Goal: Task Accomplishment & Management: Use online tool/utility

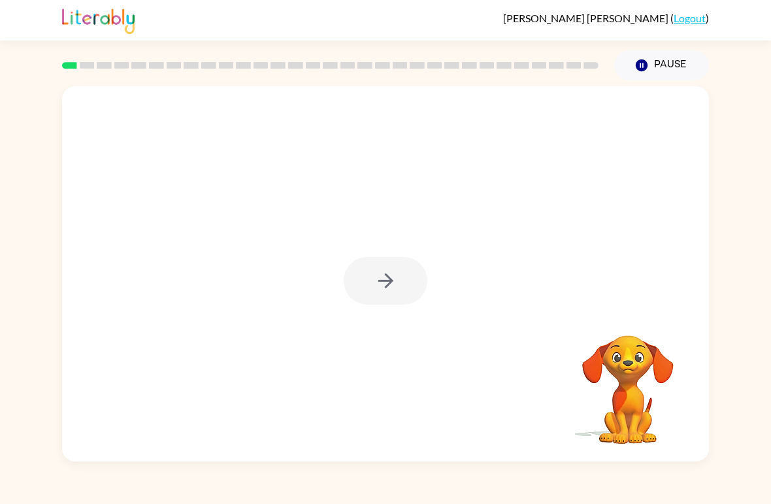
click at [7, 138] on div "Your browser must support playing .mp4 files to use Literably. Please try using…" at bounding box center [385, 270] width 771 height 381
click at [388, 284] on icon "button" at bounding box center [385, 280] width 15 height 15
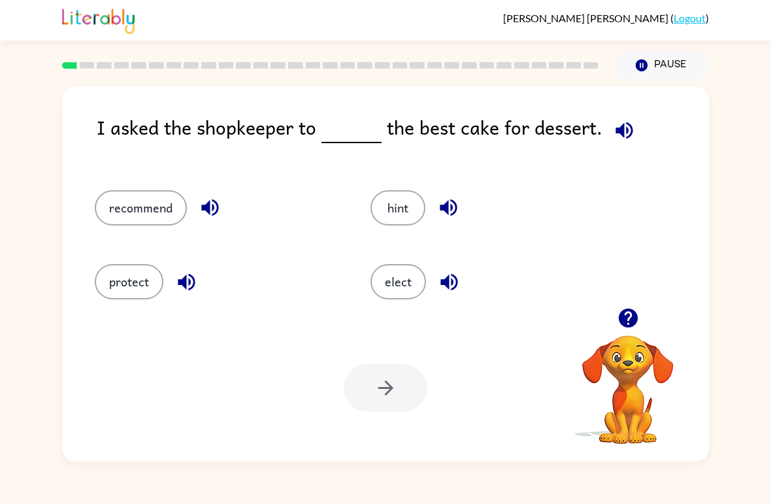
click at [121, 219] on button "recommend" at bounding box center [141, 207] width 92 height 35
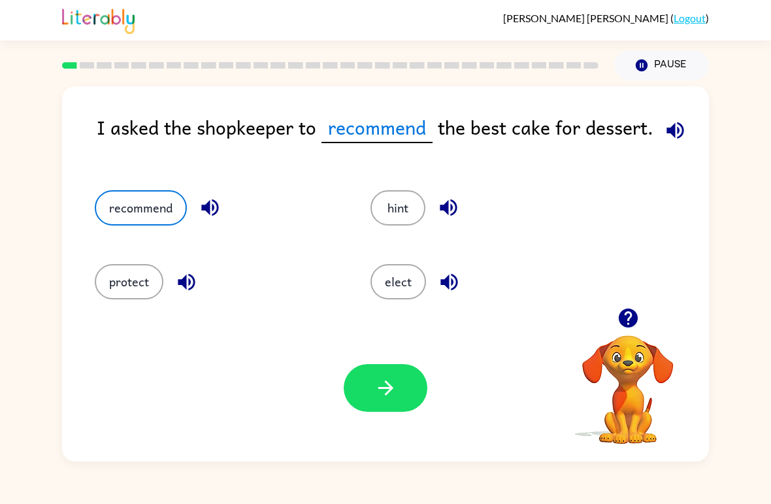
click at [107, 273] on button "protect" at bounding box center [129, 281] width 69 height 35
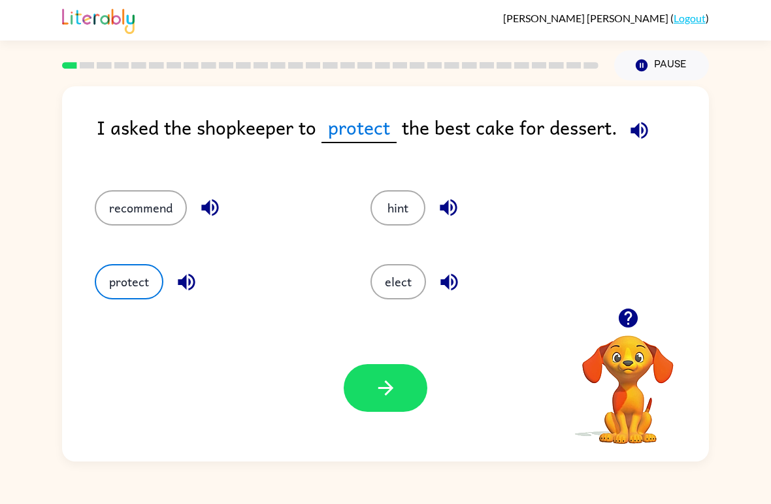
click at [418, 208] on button "hint" at bounding box center [398, 207] width 55 height 35
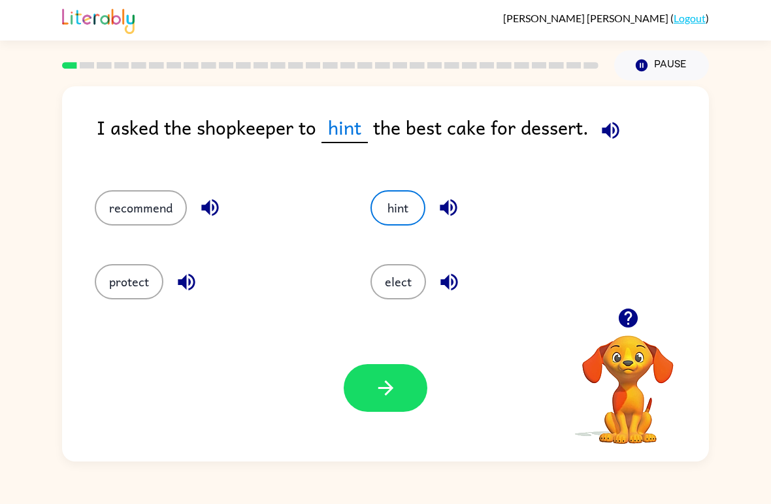
click at [409, 288] on button "elect" at bounding box center [399, 281] width 56 height 35
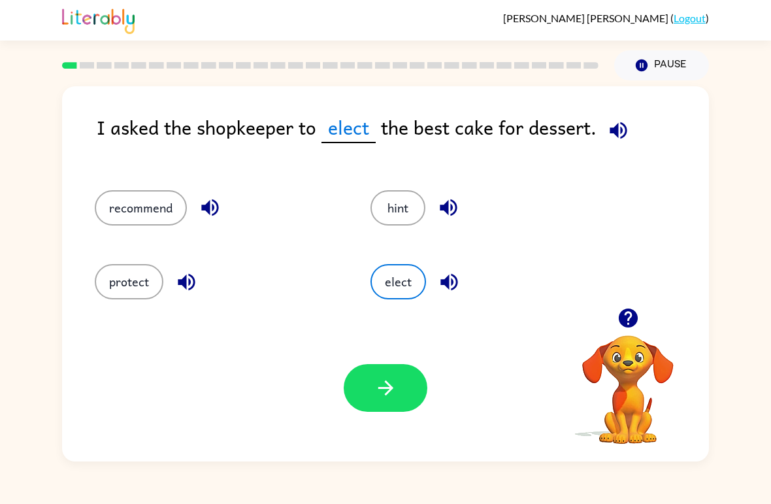
click at [139, 221] on button "recommend" at bounding box center [141, 207] width 92 height 35
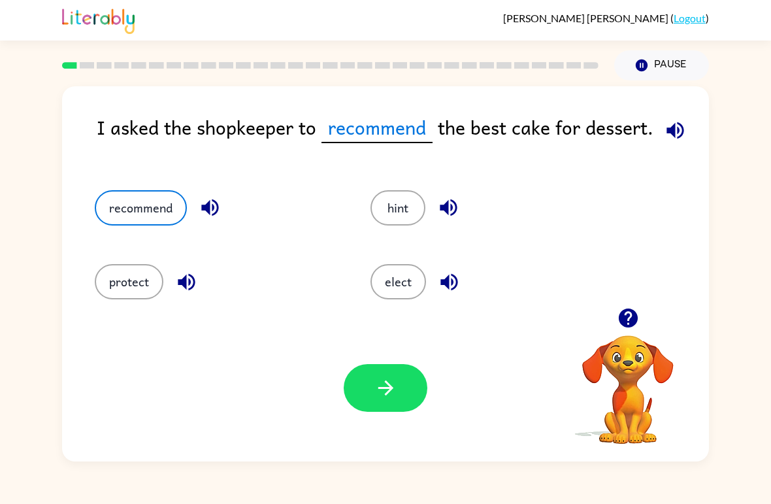
click at [412, 388] on button "button" at bounding box center [386, 388] width 84 height 48
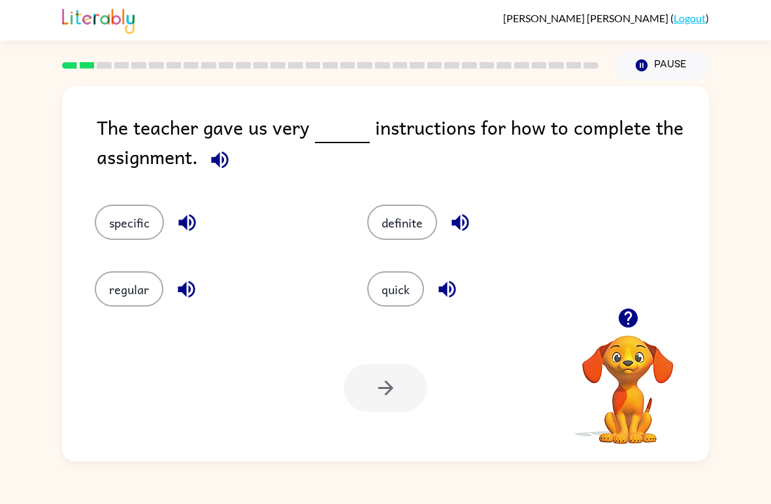
click at [90, 199] on div "specific" at bounding box center [206, 213] width 273 height 67
click at [89, 199] on div "specific" at bounding box center [206, 213] width 273 height 67
click at [125, 220] on button "specific" at bounding box center [129, 222] width 69 height 35
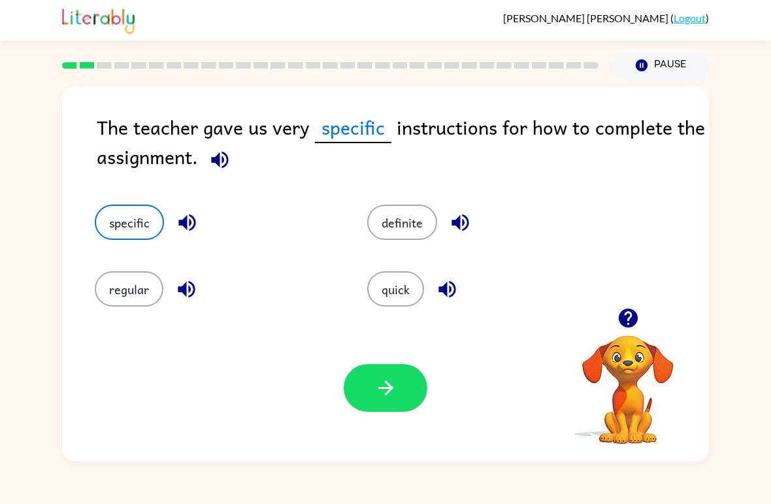
click at [369, 409] on button "button" at bounding box center [386, 388] width 84 height 48
click at [369, 409] on div at bounding box center [386, 388] width 84 height 48
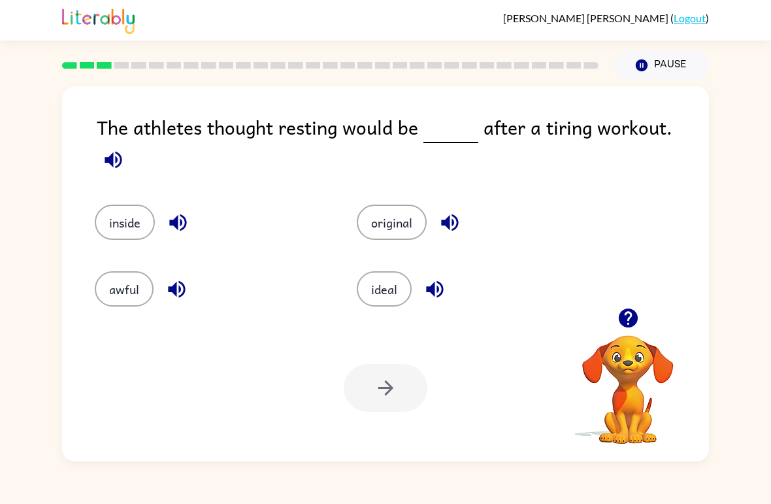
click at [397, 274] on button "ideal" at bounding box center [384, 288] width 55 height 35
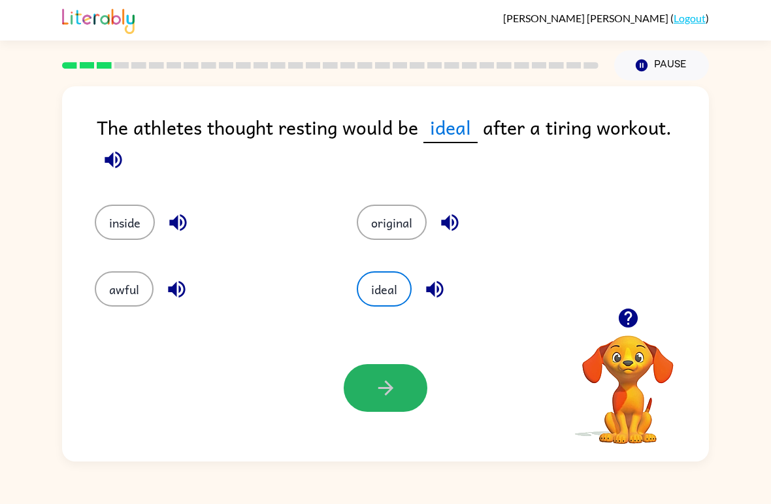
click at [397, 398] on icon "button" at bounding box center [386, 388] width 23 height 23
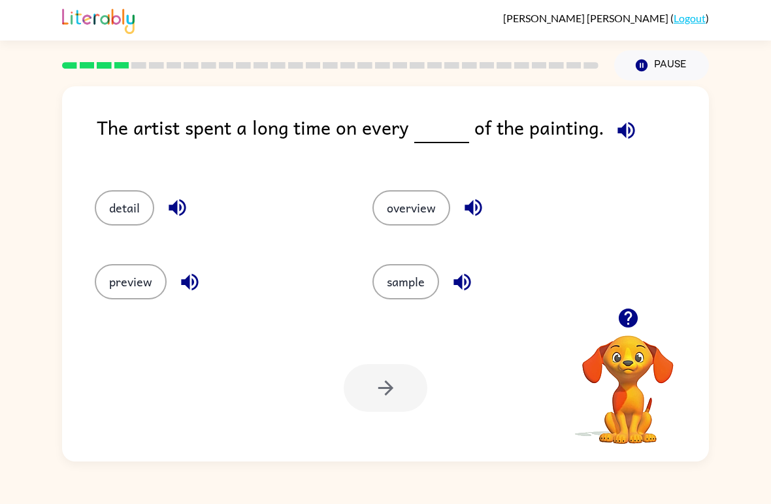
click at [102, 181] on div "detail" at bounding box center [209, 202] width 278 height 74
click at [122, 206] on button "detail" at bounding box center [124, 207] width 59 height 35
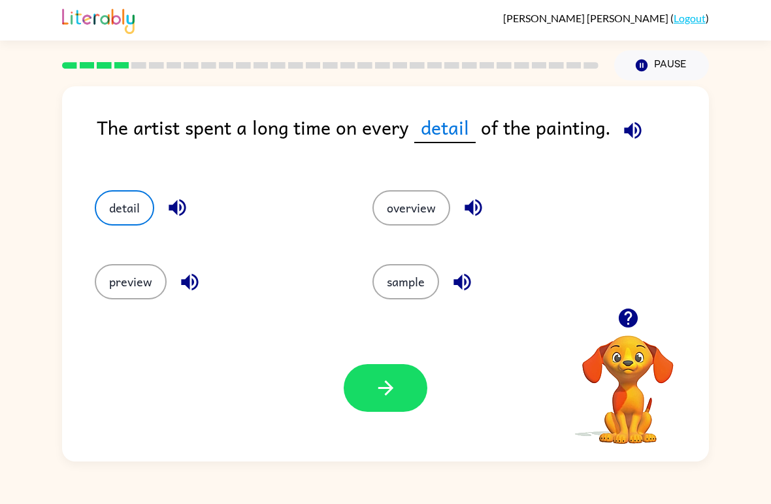
click at [131, 216] on button "detail" at bounding box center [124, 207] width 59 height 35
click at [416, 395] on button "button" at bounding box center [386, 388] width 84 height 48
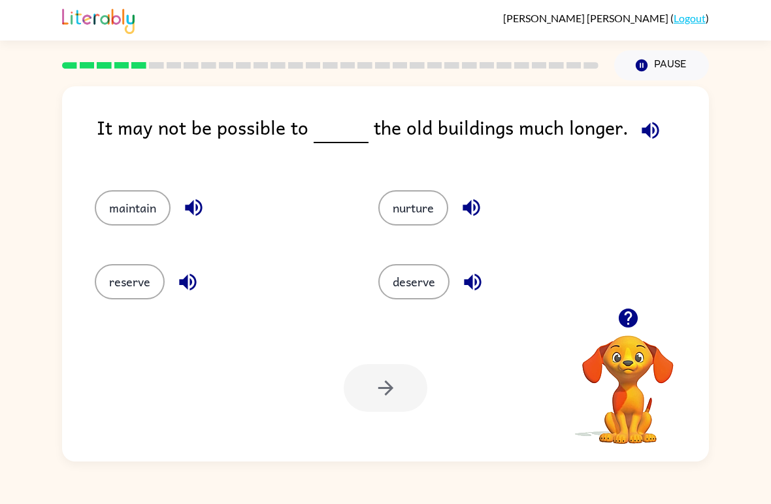
click at [126, 280] on button "reserve" at bounding box center [130, 281] width 70 height 35
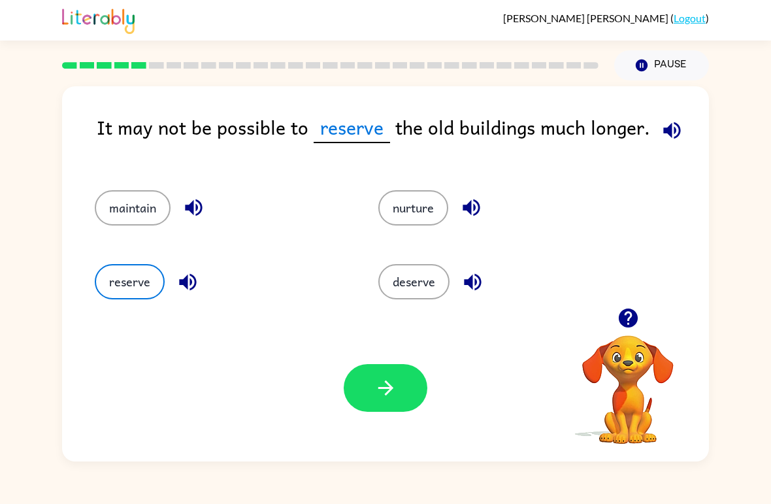
click at [98, 190] on div "maintain" at bounding box center [212, 202] width 284 height 74
click at [107, 201] on button "maintain" at bounding box center [133, 207] width 76 height 35
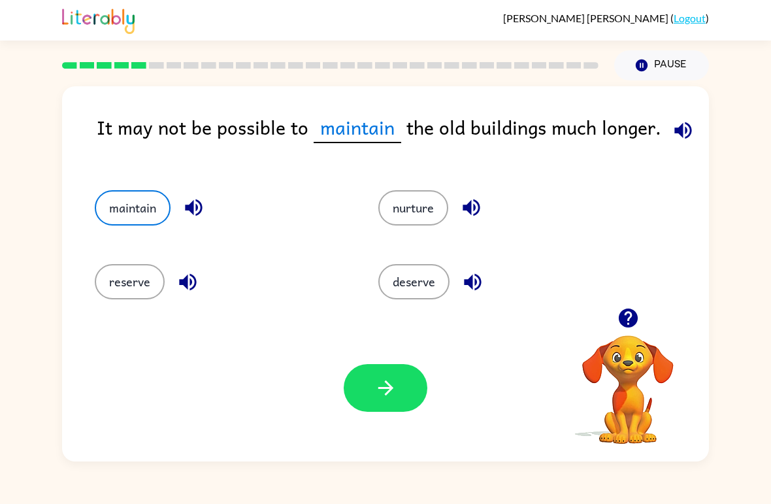
click at [128, 279] on button "reserve" at bounding box center [130, 281] width 70 height 35
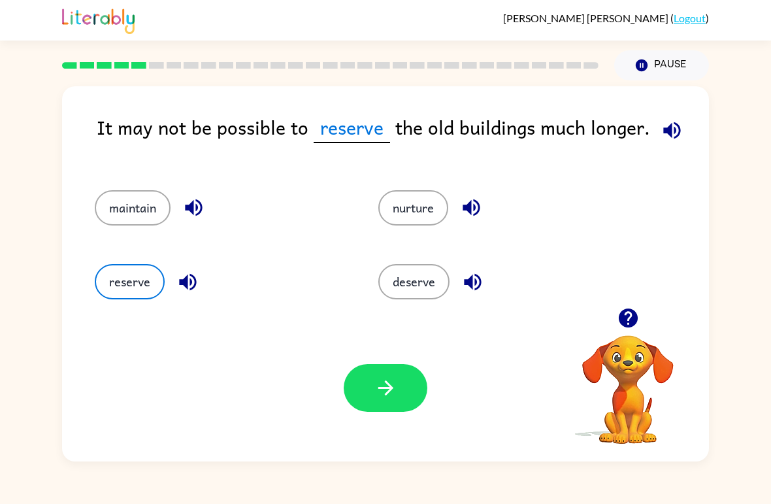
click at [416, 392] on button "button" at bounding box center [386, 388] width 84 height 48
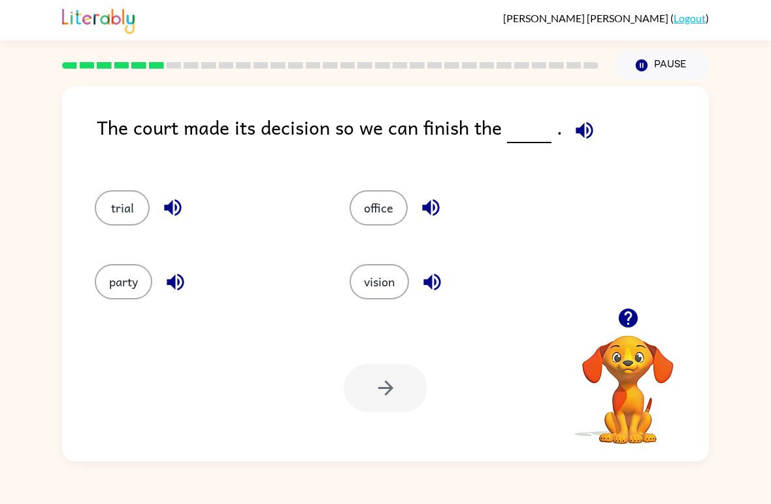
click at [109, 199] on button "trial" at bounding box center [122, 207] width 55 height 35
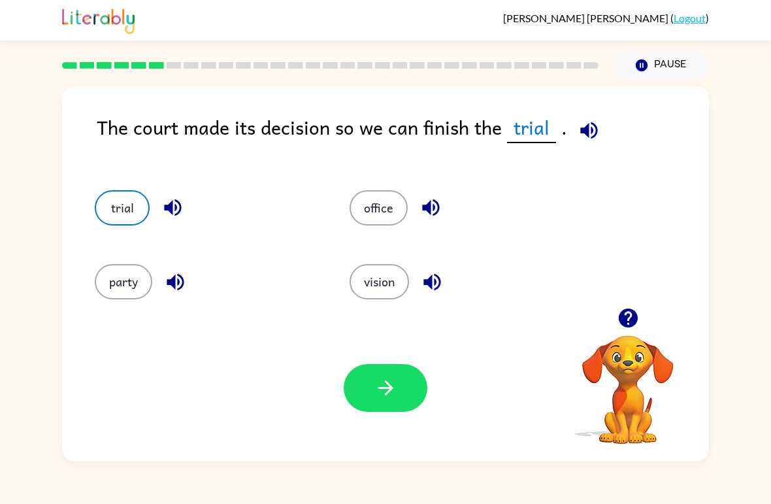
click at [120, 276] on button "party" at bounding box center [124, 281] width 58 height 35
click at [108, 193] on button "trial" at bounding box center [122, 207] width 55 height 35
click at [107, 287] on button "party" at bounding box center [124, 281] width 58 height 35
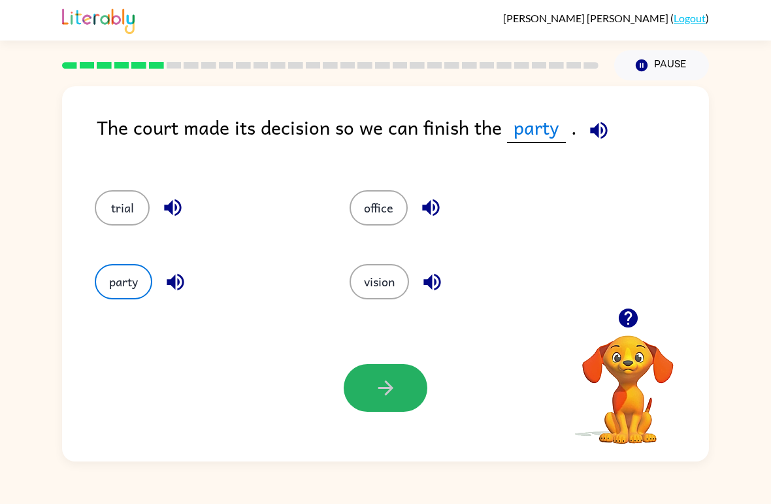
click at [387, 401] on button "button" at bounding box center [386, 388] width 84 height 48
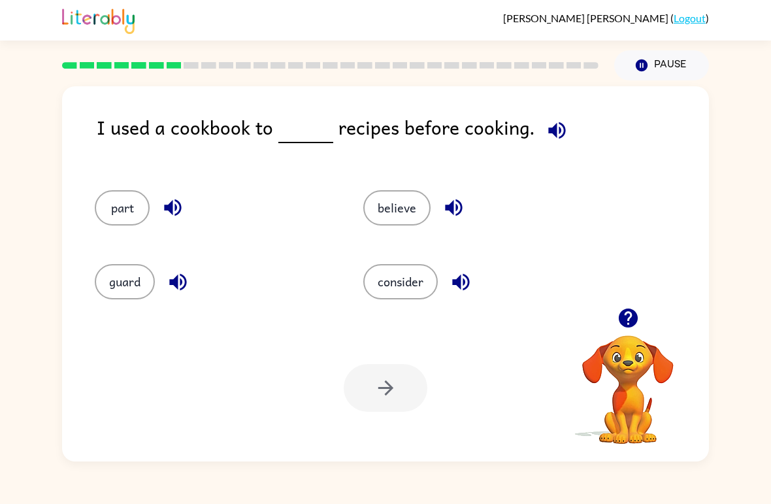
click at [97, 369] on div "Your browser must support playing .mp4 files to use Literably. Please try using…" at bounding box center [385, 387] width 647 height 147
click at [145, 203] on button "part" at bounding box center [122, 207] width 55 height 35
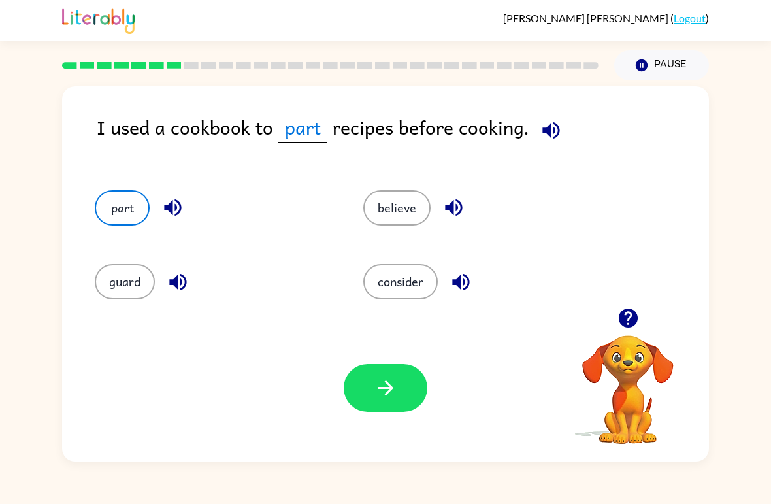
click at [138, 237] on div "part" at bounding box center [204, 202] width 269 height 74
click at [424, 278] on button "consider" at bounding box center [400, 281] width 75 height 35
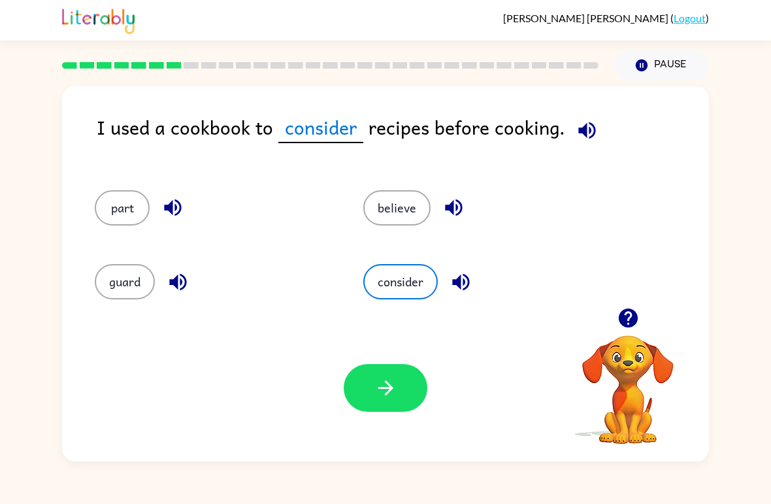
click at [441, 190] on div "believe" at bounding box center [473, 202] width 269 height 74
click at [411, 221] on button "believe" at bounding box center [396, 207] width 67 height 35
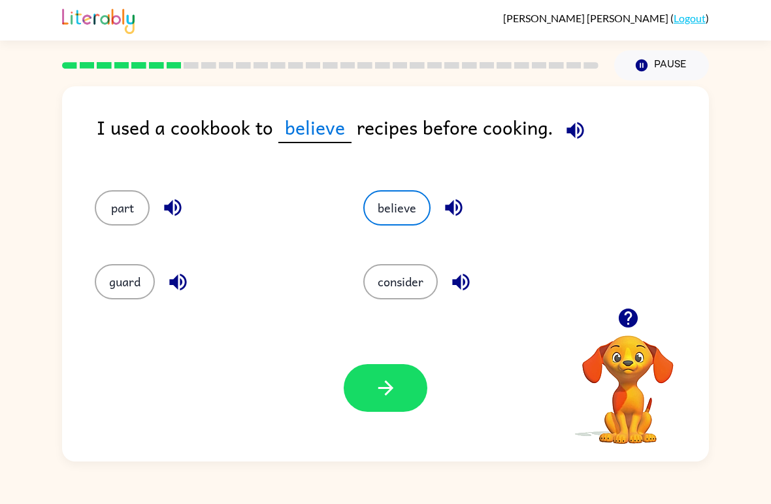
click at [410, 220] on button "believe" at bounding box center [396, 207] width 67 height 35
click at [395, 211] on button "believe" at bounding box center [396, 207] width 67 height 35
click at [131, 210] on button "part" at bounding box center [122, 207] width 55 height 35
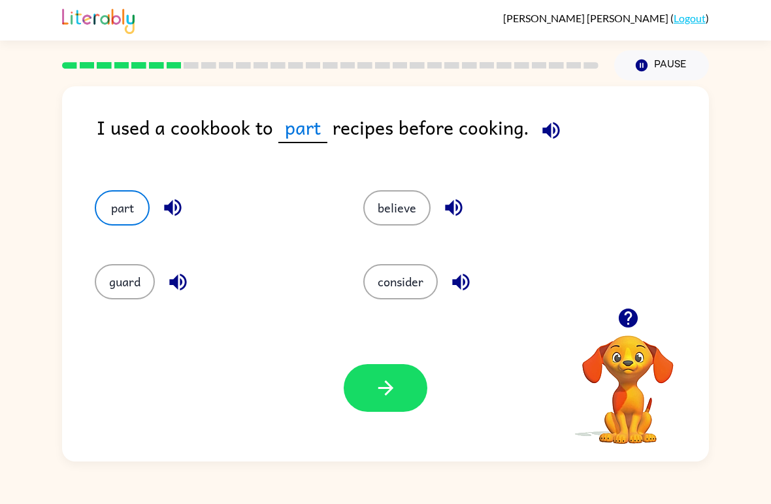
click at [391, 386] on icon "button" at bounding box center [386, 388] width 23 height 23
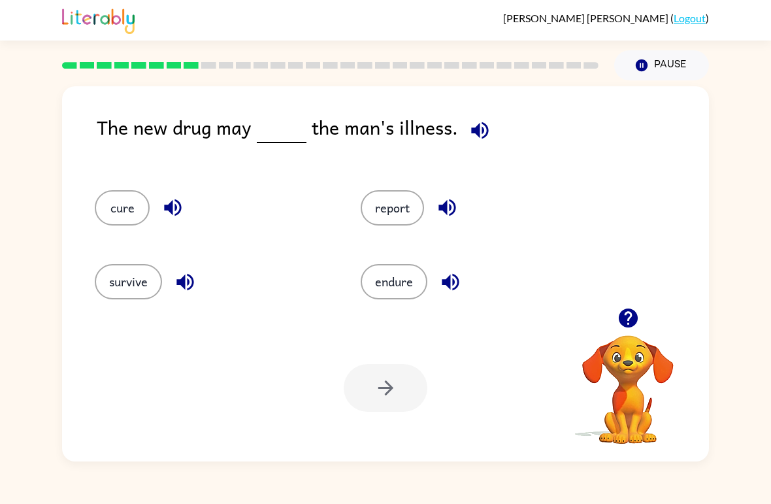
click at [126, 224] on button "cure" at bounding box center [122, 207] width 55 height 35
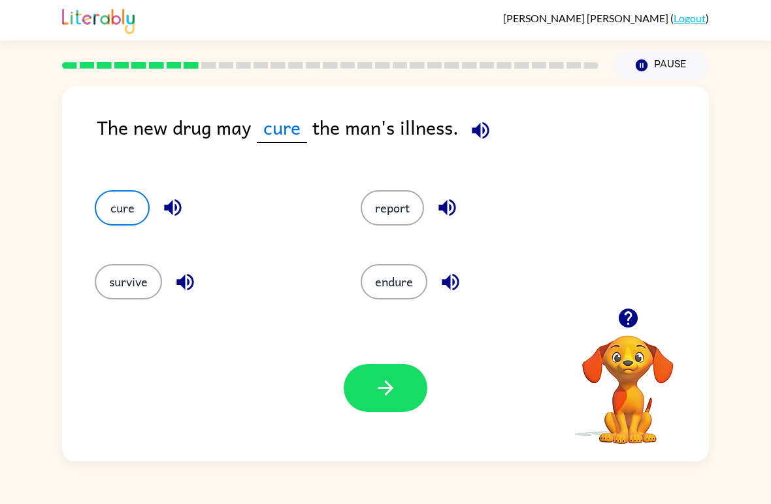
click at [387, 379] on icon "button" at bounding box center [386, 388] width 23 height 23
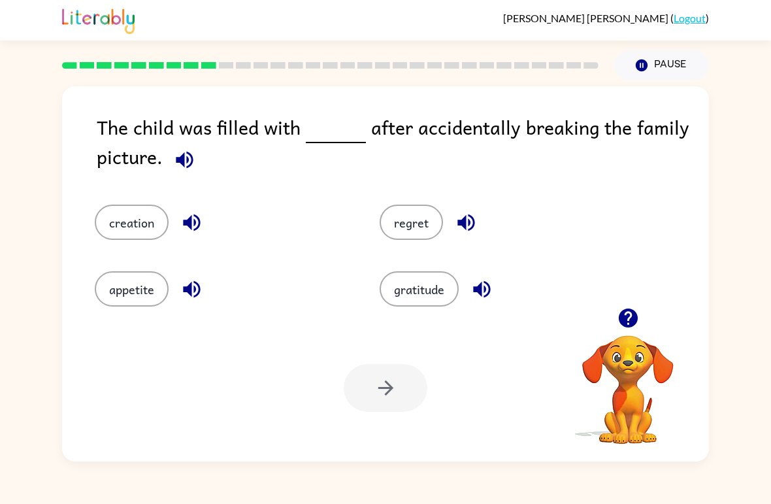
click at [403, 231] on button "regret" at bounding box center [411, 222] width 63 height 35
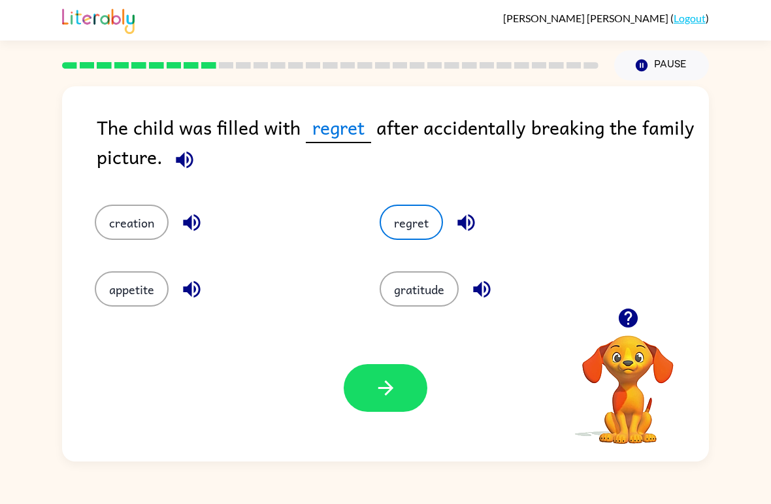
click at [378, 397] on icon "button" at bounding box center [386, 388] width 23 height 23
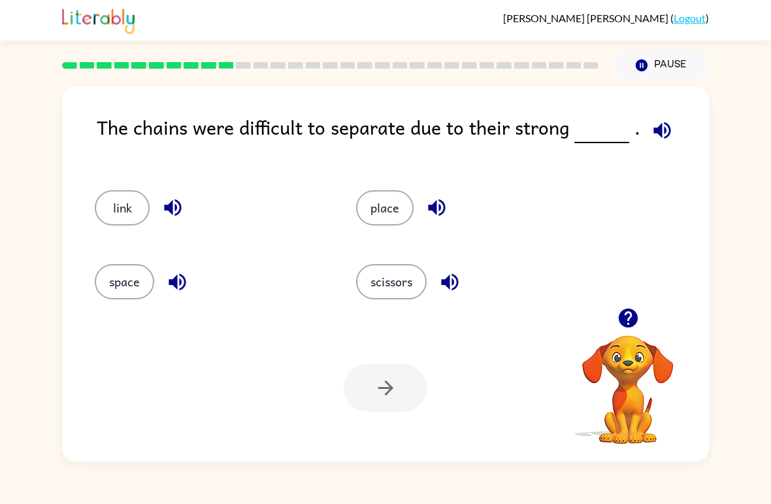
click at [126, 282] on button "space" at bounding box center [124, 281] width 59 height 35
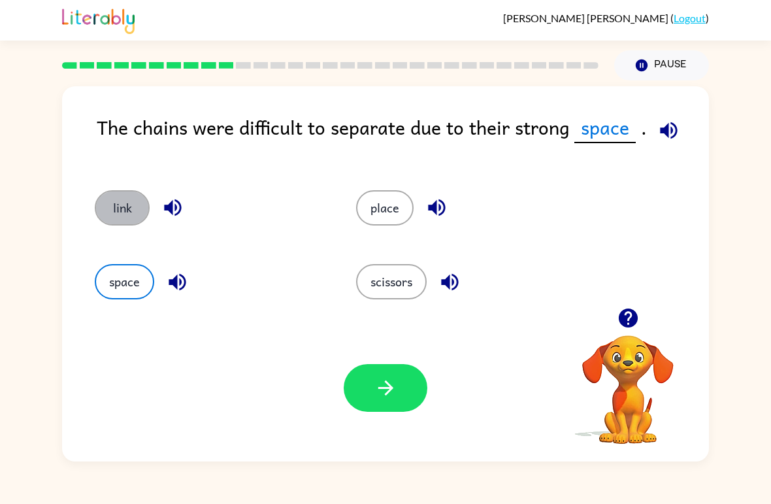
click at [112, 205] on button "link" at bounding box center [122, 207] width 55 height 35
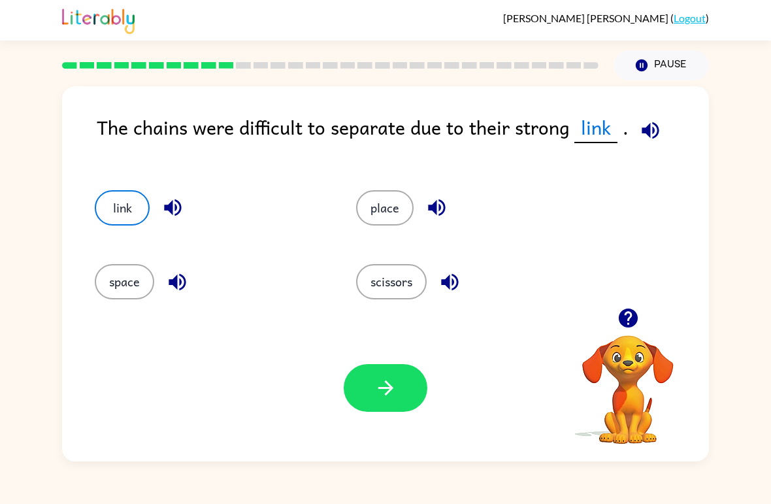
click at [102, 256] on div "space" at bounding box center [200, 276] width 261 height 74
click at [124, 277] on button "space" at bounding box center [124, 281] width 59 height 35
click at [374, 203] on button "place" at bounding box center [385, 207] width 58 height 35
click at [396, 299] on button "scissors" at bounding box center [391, 281] width 71 height 35
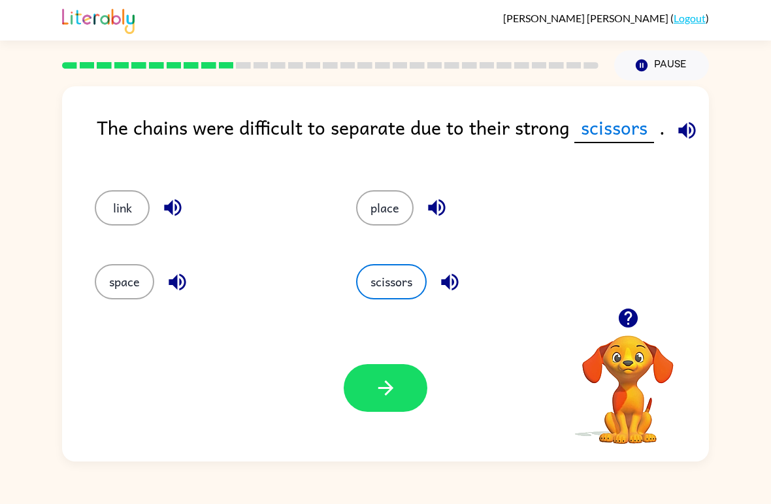
click at [402, 305] on div "scissors" at bounding box center [461, 276] width 261 height 74
click at [96, 209] on button "link" at bounding box center [122, 207] width 55 height 35
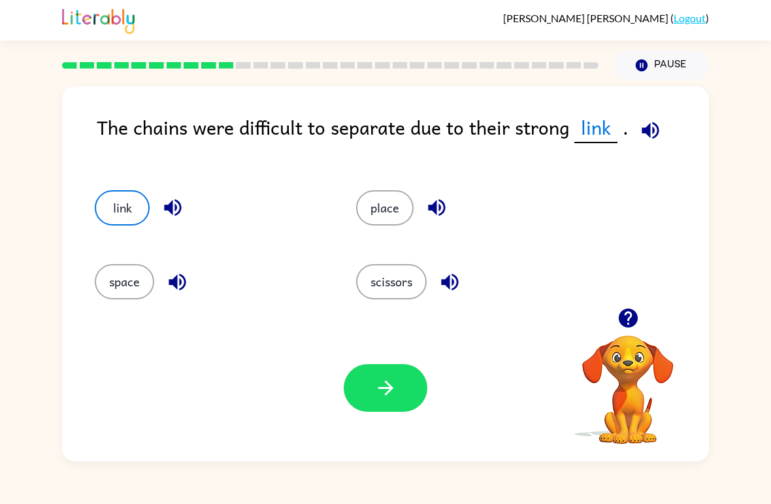
click at [365, 402] on button "button" at bounding box center [386, 388] width 84 height 48
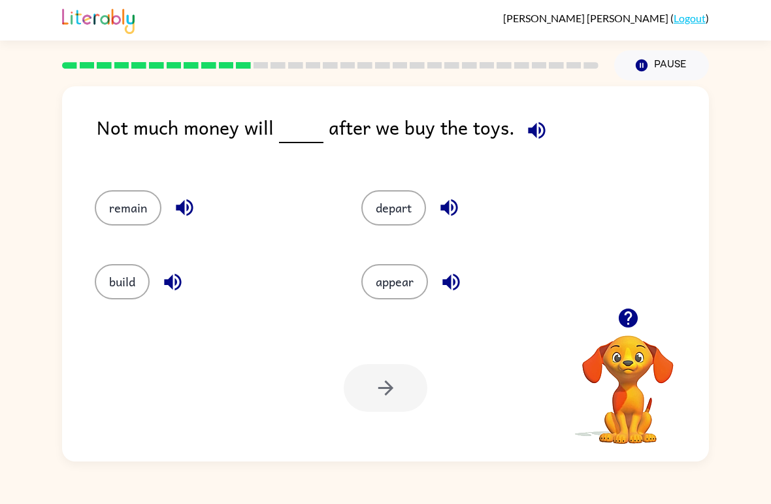
click at [128, 210] on button "remain" at bounding box center [128, 207] width 67 height 35
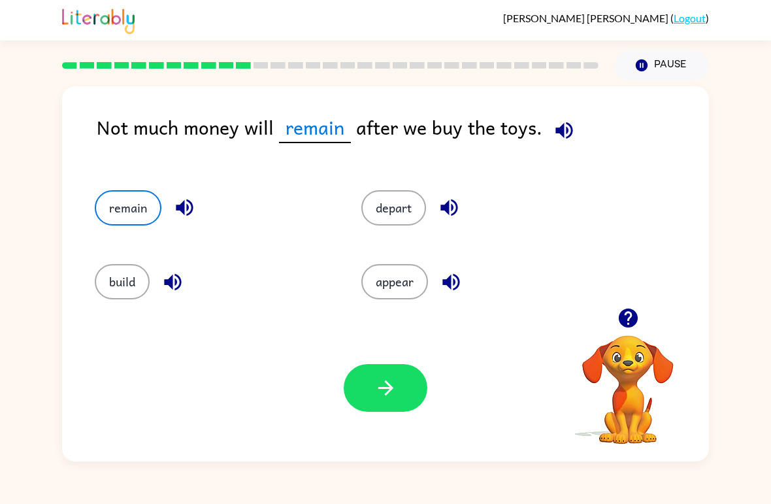
click at [375, 395] on icon "button" at bounding box center [386, 388] width 23 height 23
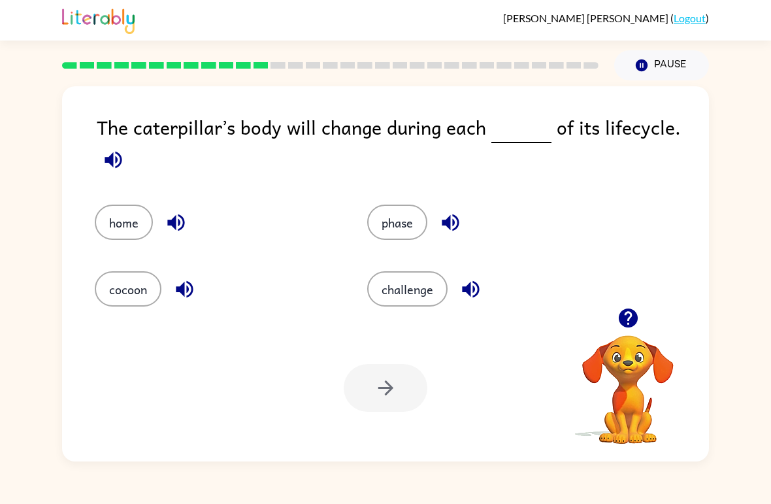
click at [392, 240] on button "phase" at bounding box center [397, 222] width 60 height 35
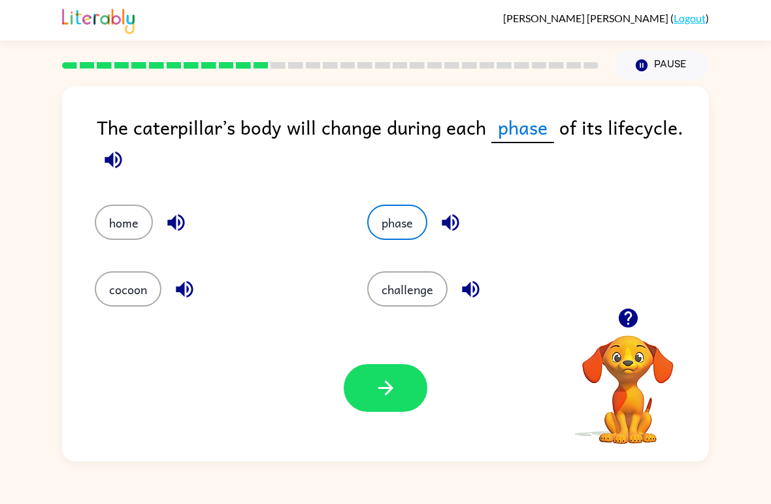
click at [397, 376] on button "button" at bounding box center [386, 388] width 84 height 48
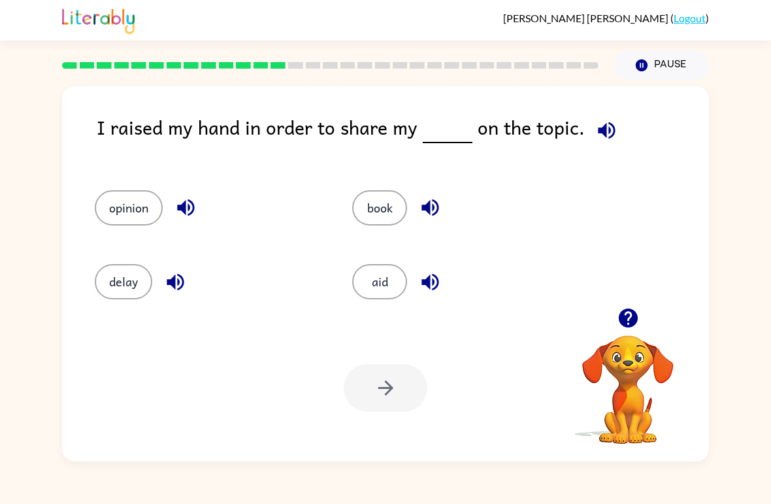
click at [360, 209] on button "book" at bounding box center [379, 207] width 55 height 35
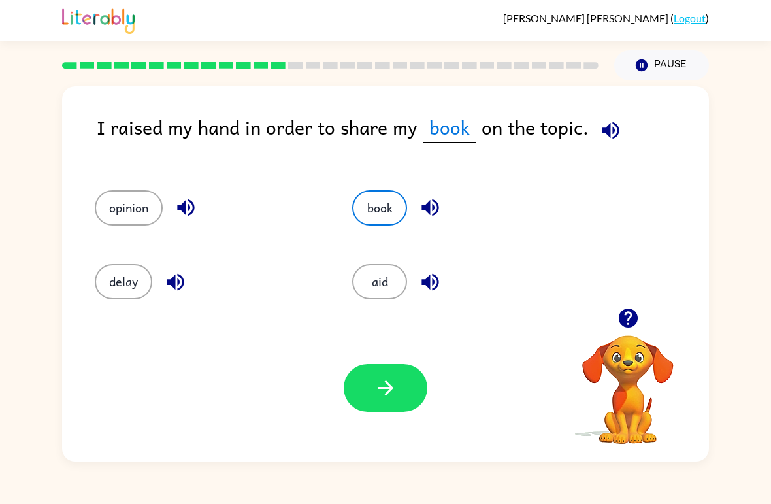
click at [365, 400] on button "button" at bounding box center [386, 388] width 84 height 48
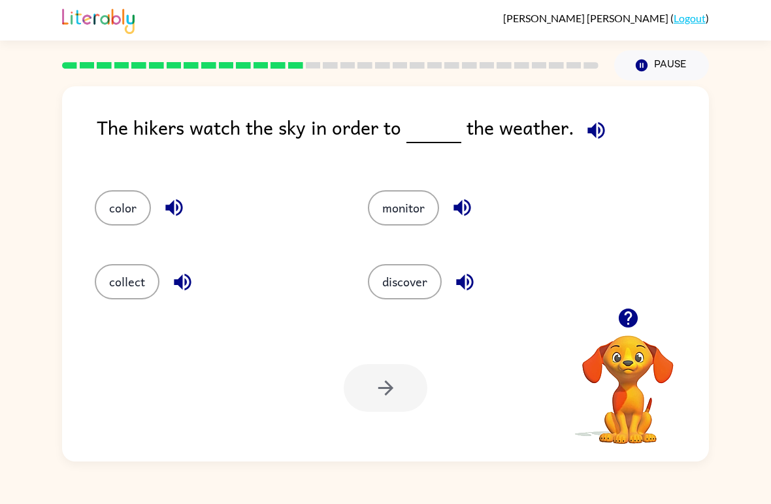
click at [401, 218] on button "monitor" at bounding box center [403, 207] width 71 height 35
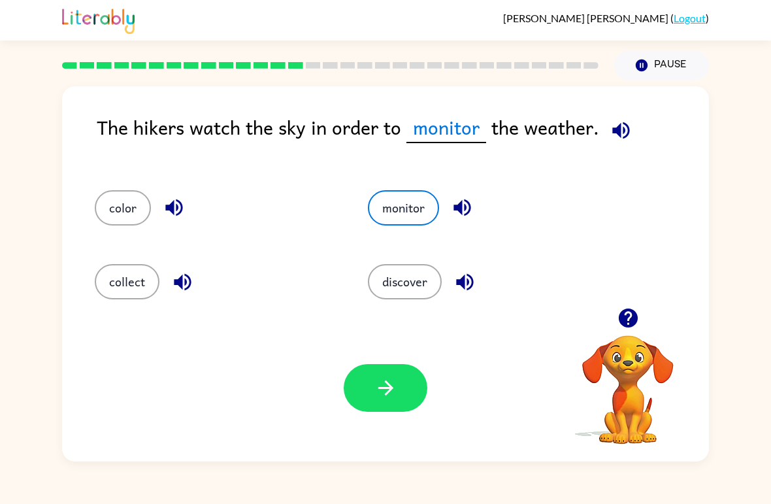
click at [387, 397] on icon "button" at bounding box center [386, 388] width 23 height 23
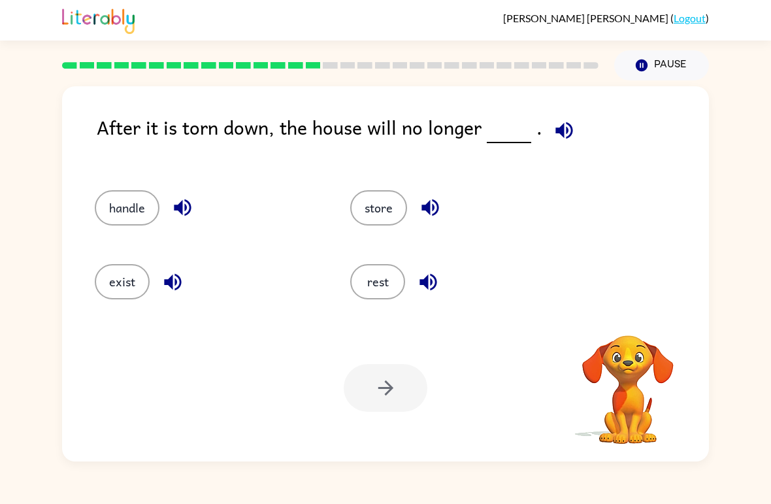
click at [724, 356] on div "After it is torn down, the house will no longer . handle store exist rest Your …" at bounding box center [385, 270] width 771 height 381
click at [124, 286] on button "exist" at bounding box center [122, 281] width 55 height 35
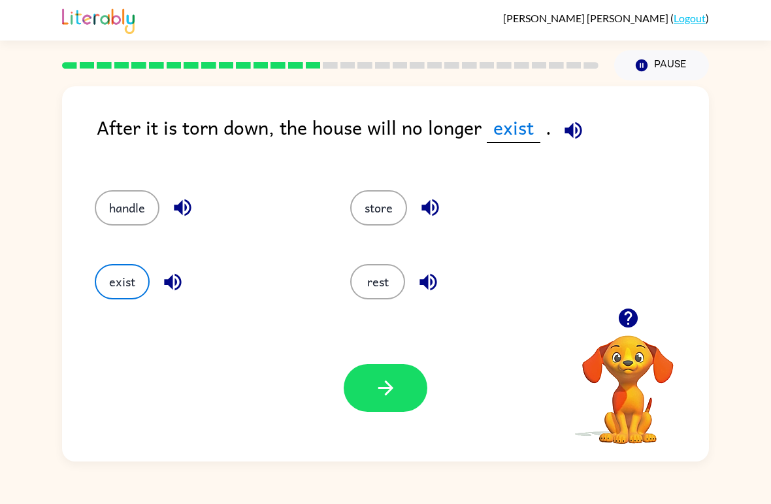
click at [375, 401] on button "button" at bounding box center [386, 388] width 84 height 48
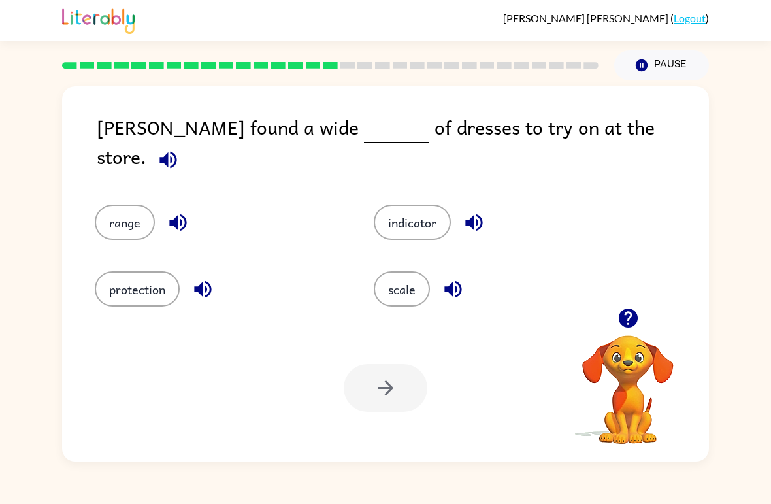
click at [397, 286] on button "scale" at bounding box center [402, 288] width 56 height 35
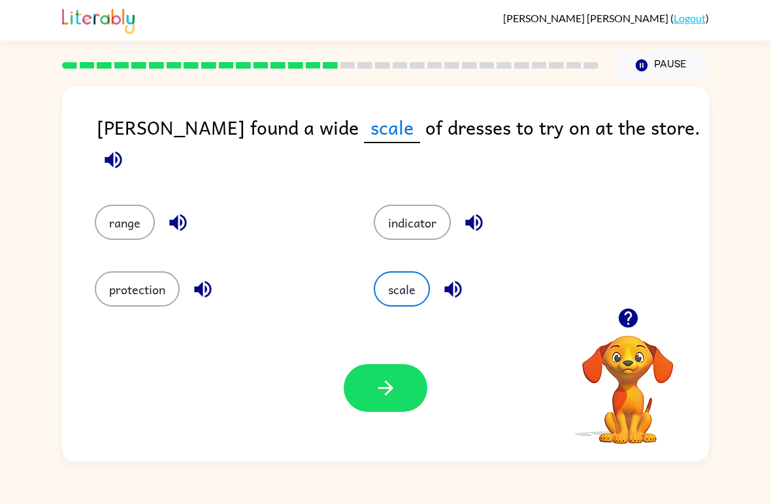
click at [395, 393] on icon "button" at bounding box center [386, 388] width 23 height 23
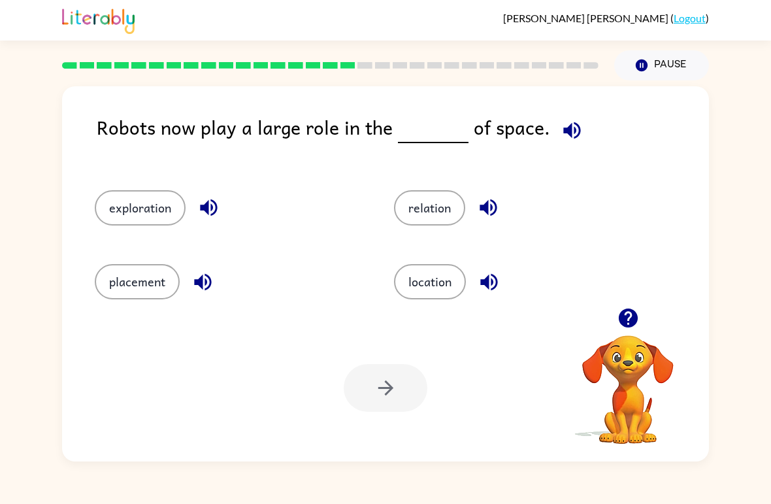
click at [129, 211] on button "exploration" at bounding box center [140, 207] width 91 height 35
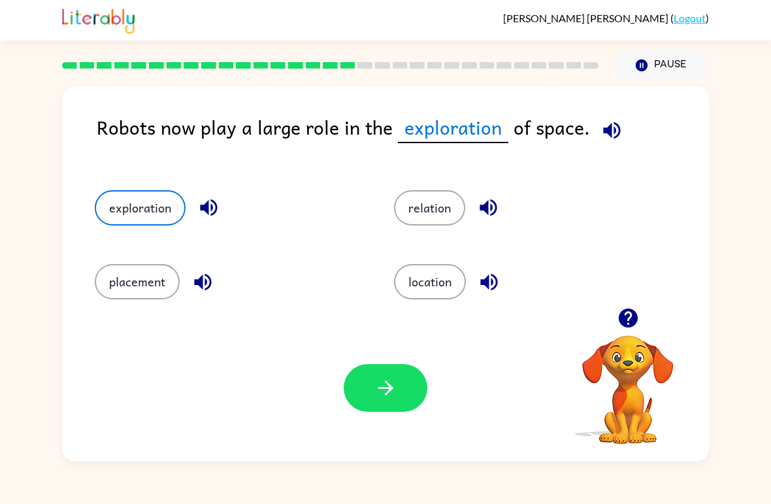
click at [353, 394] on button "button" at bounding box center [386, 388] width 84 height 48
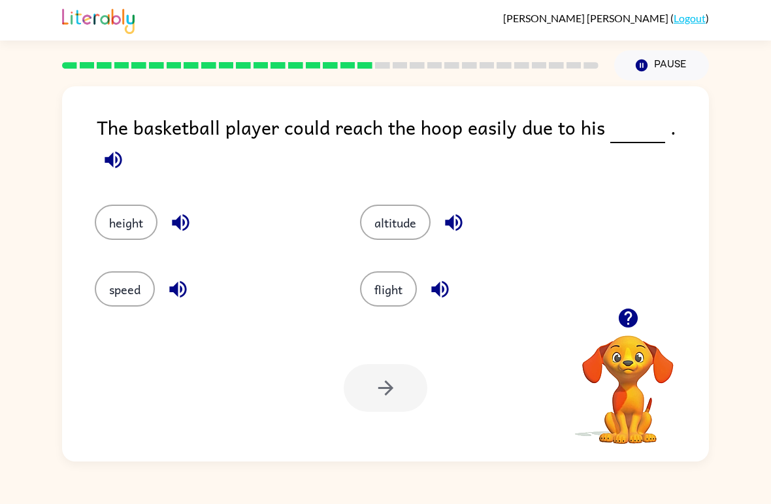
click at [128, 213] on button "height" at bounding box center [126, 222] width 63 height 35
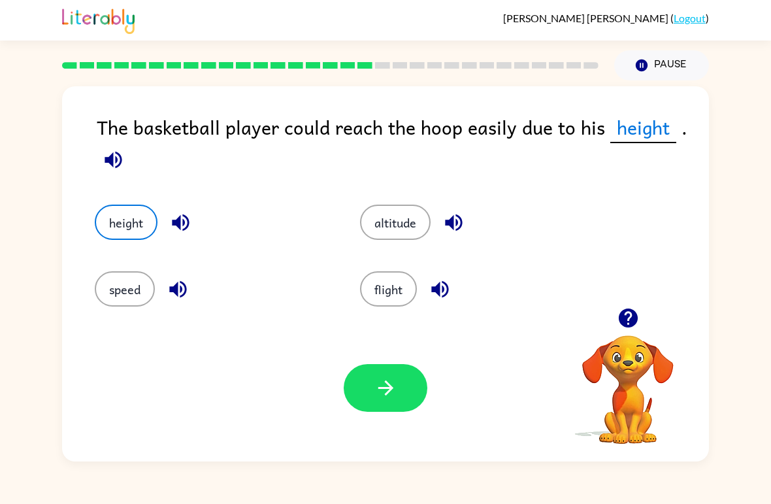
click at [364, 383] on button "button" at bounding box center [386, 388] width 84 height 48
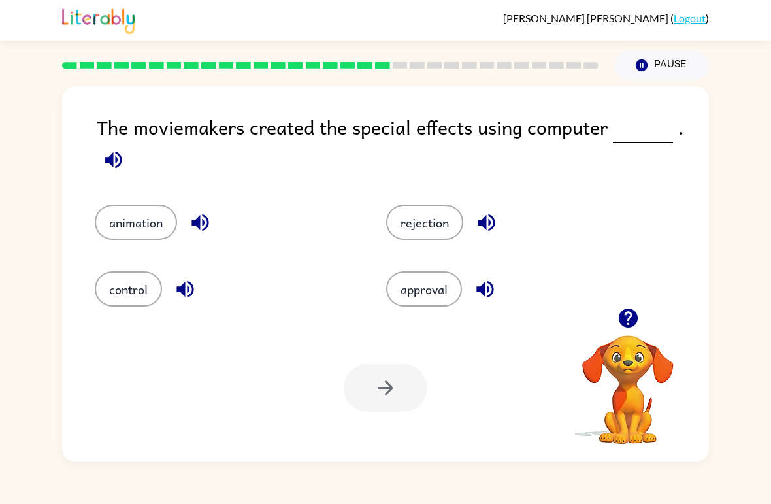
click at [120, 218] on button "animation" at bounding box center [136, 222] width 82 height 35
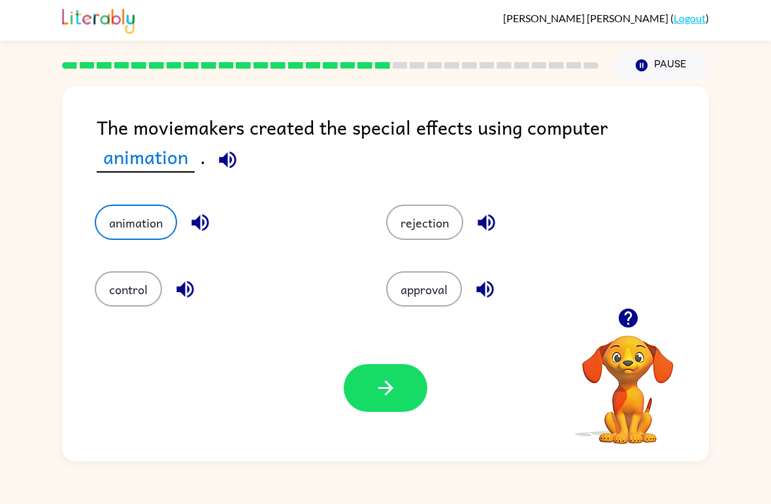
click at [374, 410] on button "button" at bounding box center [386, 388] width 84 height 48
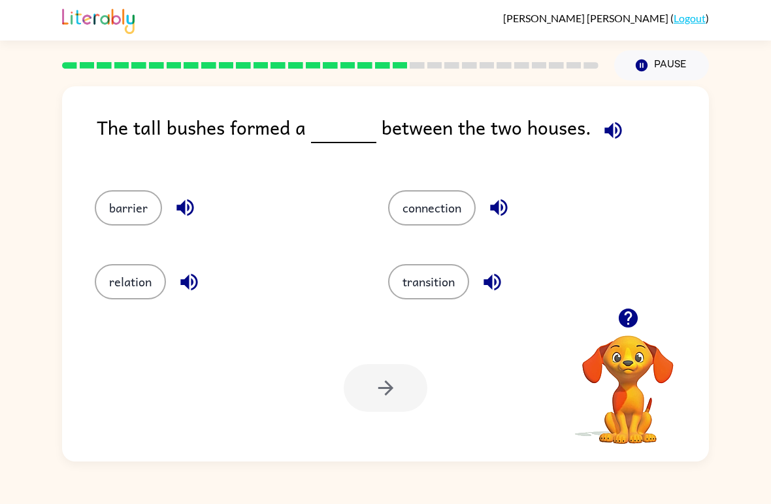
click at [441, 214] on button "connection" at bounding box center [432, 207] width 88 height 35
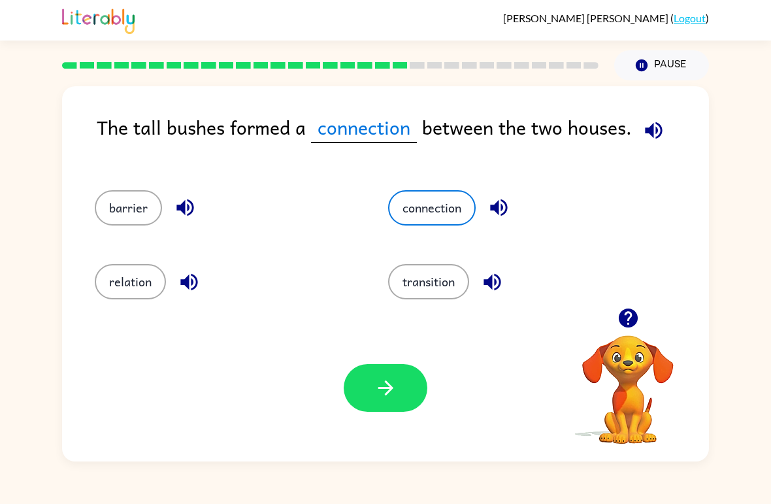
click at [120, 208] on button "barrier" at bounding box center [128, 207] width 67 height 35
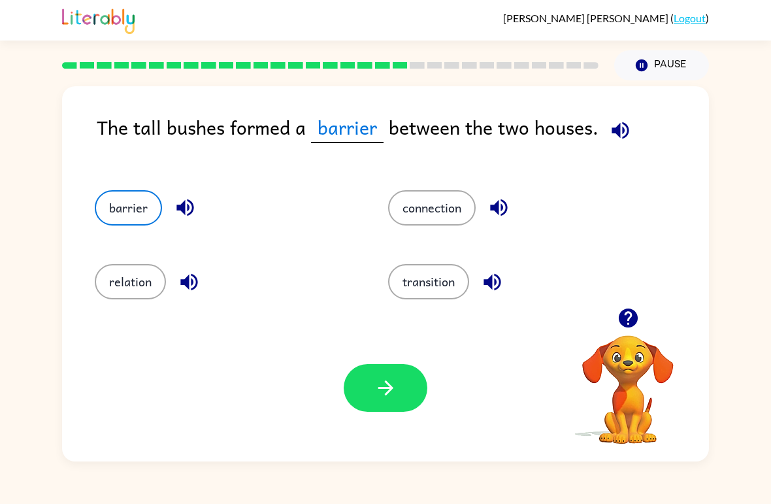
click at [381, 385] on icon "button" at bounding box center [386, 388] width 23 height 23
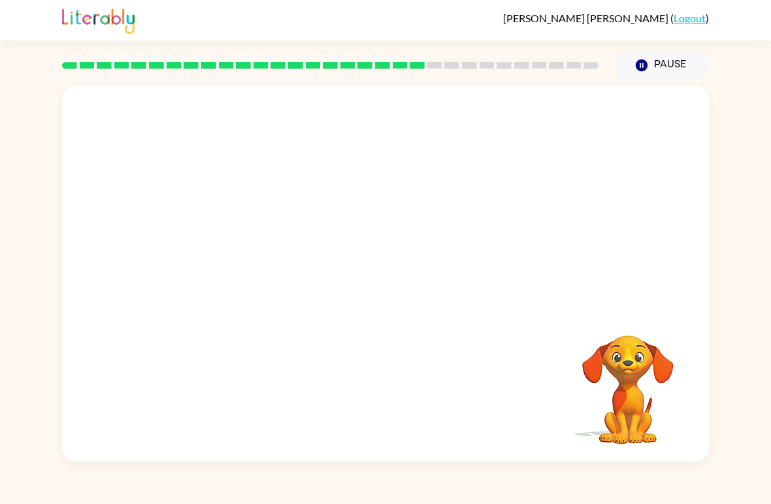
click at [3, 212] on div "Your browser must support playing .mp4 files to use Literably. Please try using…" at bounding box center [385, 270] width 771 height 381
click at [639, 73] on button "Pause Pause" at bounding box center [661, 65] width 95 height 30
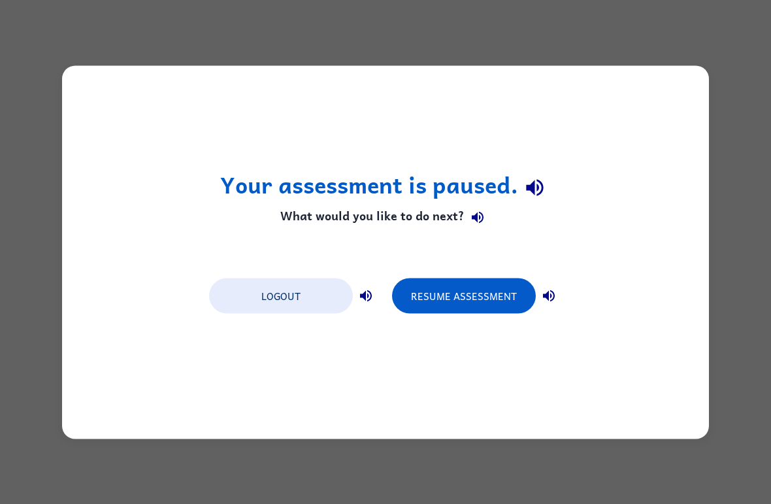
click at [447, 300] on button "Resume Assessment" at bounding box center [464, 295] width 144 height 35
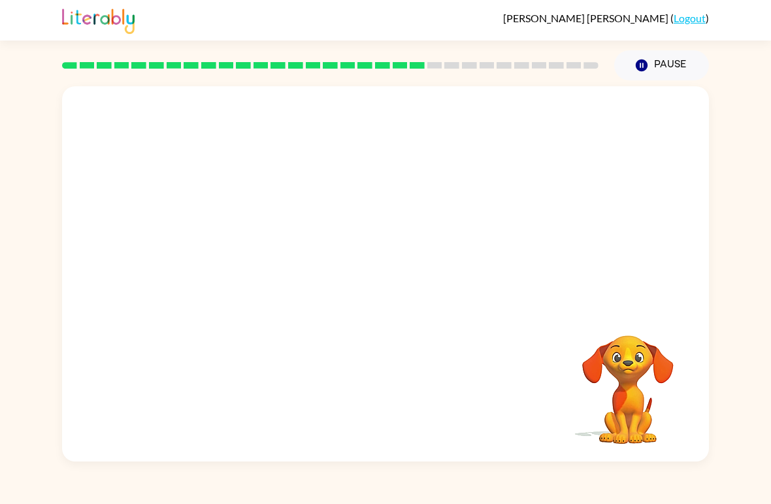
click at [662, 56] on button "Pause Pause" at bounding box center [661, 65] width 95 height 30
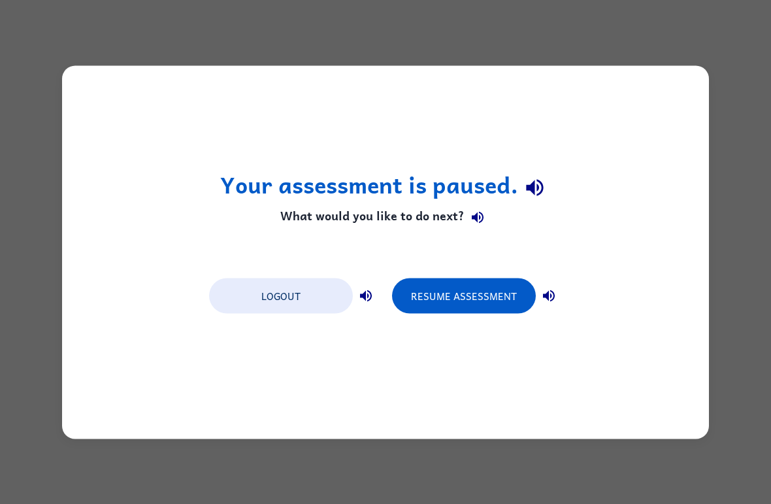
click at [267, 298] on button "Logout" at bounding box center [281, 295] width 144 height 35
